Goal: Find specific page/section: Find specific page/section

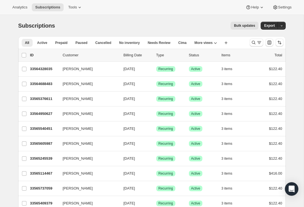
click at [256, 44] on div "Search and filter results" at bounding box center [256, 43] width 11 height 6
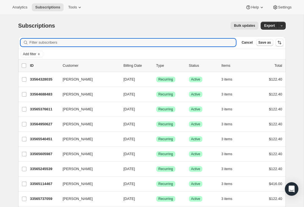
click at [89, 43] on input "Filter subscribers" at bounding box center [133, 43] width 206 height 8
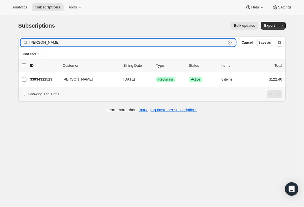
type input "[PERSON_NAME]"
click at [42, 81] on p "33934311523" at bounding box center [44, 80] width 28 height 6
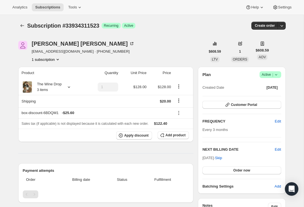
click at [259, 105] on button "Customer Portal" at bounding box center [241, 105] width 78 height 8
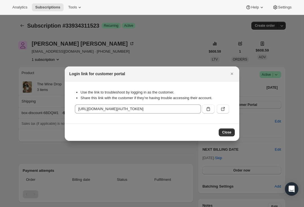
click at [231, 132] on span "Close" at bounding box center [226, 132] width 9 height 5
